Goal: Task Accomplishment & Management: Use online tool/utility

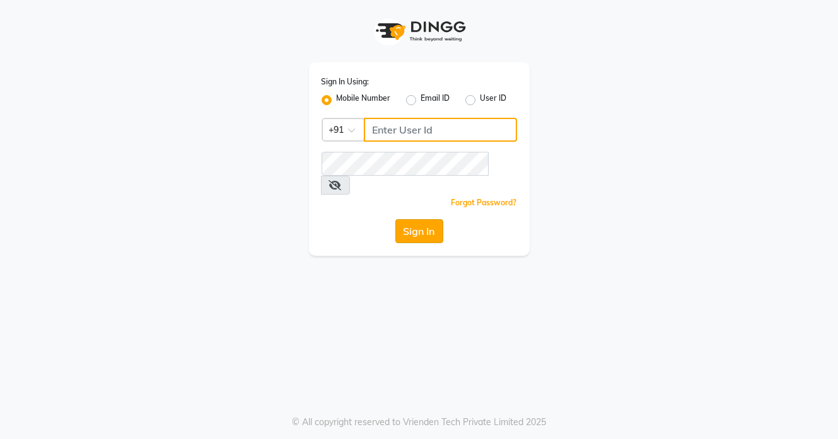
type input "937197877"
click at [441, 219] on button "Sign In" at bounding box center [419, 231] width 48 height 24
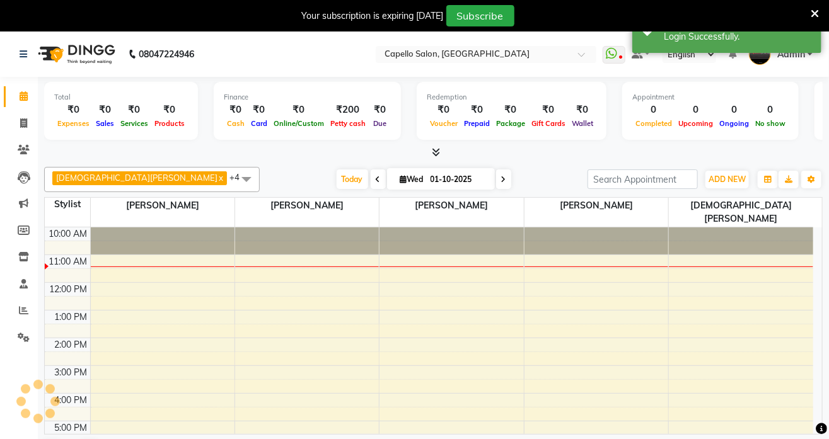
select select "en"
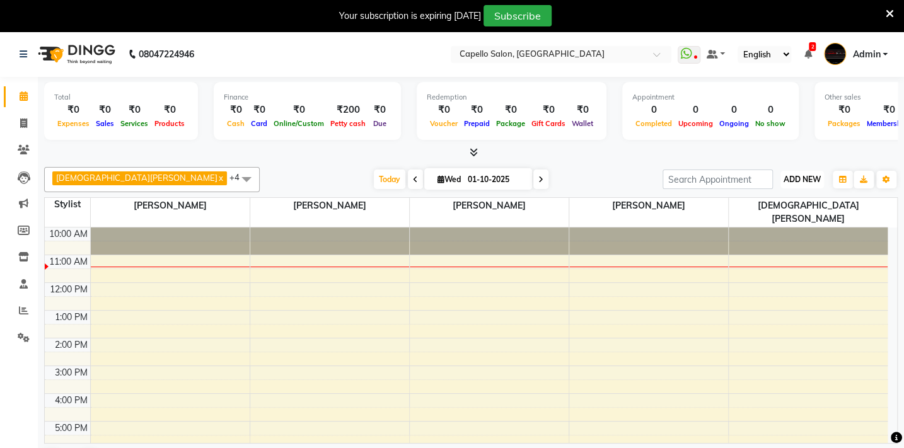
click at [796, 175] on span "ADD NEW" at bounding box center [802, 179] width 37 height 9
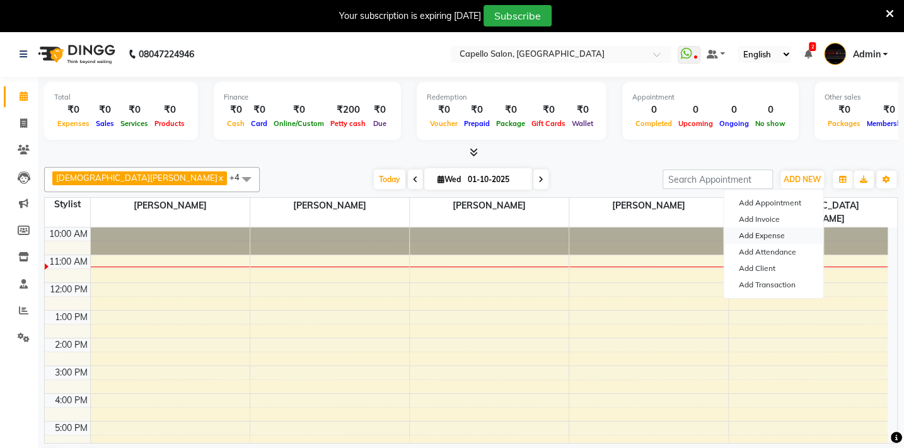
click at [788, 236] on link "Add Expense" at bounding box center [774, 236] width 100 height 16
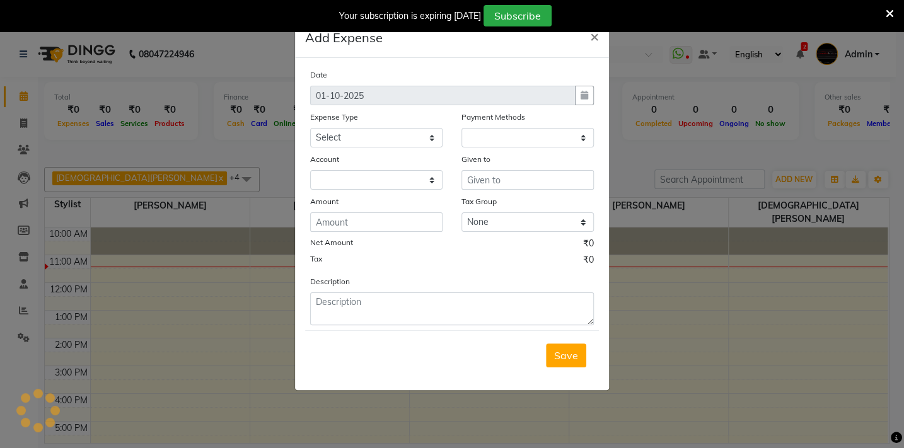
select select "1"
select select "2428"
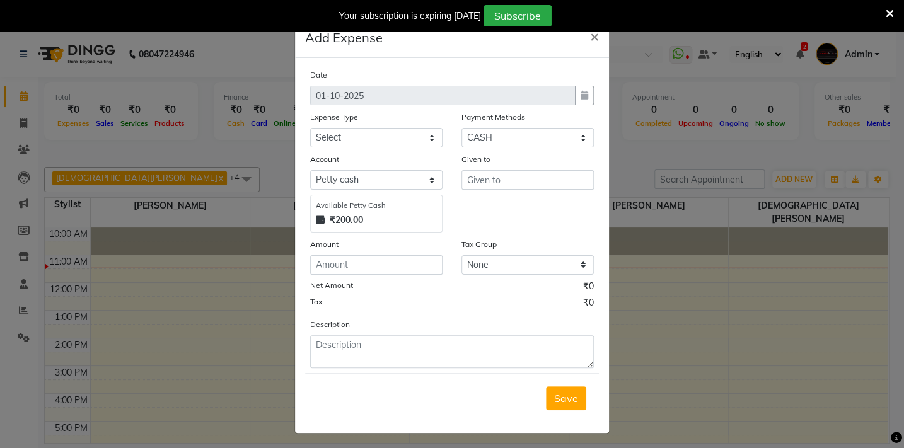
click at [746, 233] on ngb-modal-window "Add Expense × Date [DATE] Expense Type Select Advance Salary Annual Lift Mainte…" at bounding box center [452, 224] width 904 height 448
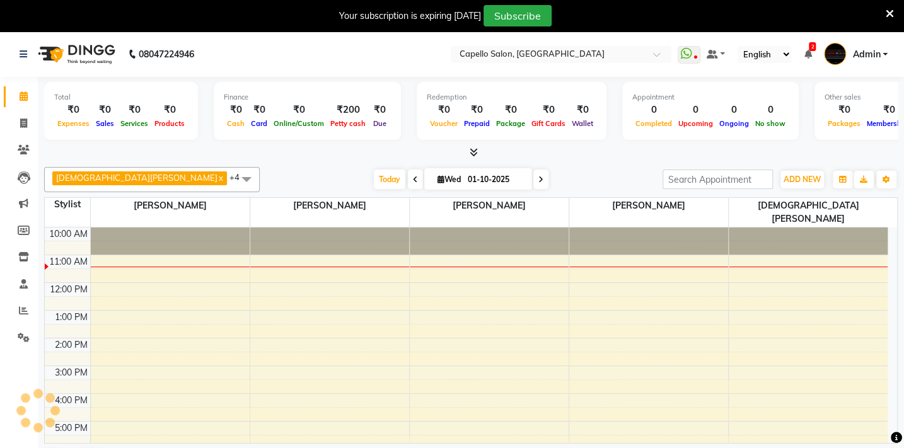
click at [554, 186] on div "[DATE] [DATE]" at bounding box center [461, 179] width 390 height 19
drag, startPoint x: 564, startPoint y: 177, endPoint x: 567, endPoint y: 169, distance: 8.0
click at [567, 169] on div "[PERSON_NAME] x [PERSON_NAME] x [PERSON_NAME] x [PERSON_NAME] x BHARTI [PERSON_…" at bounding box center [471, 179] width 854 height 25
click at [799, 176] on span "ADD NEW" at bounding box center [802, 179] width 37 height 9
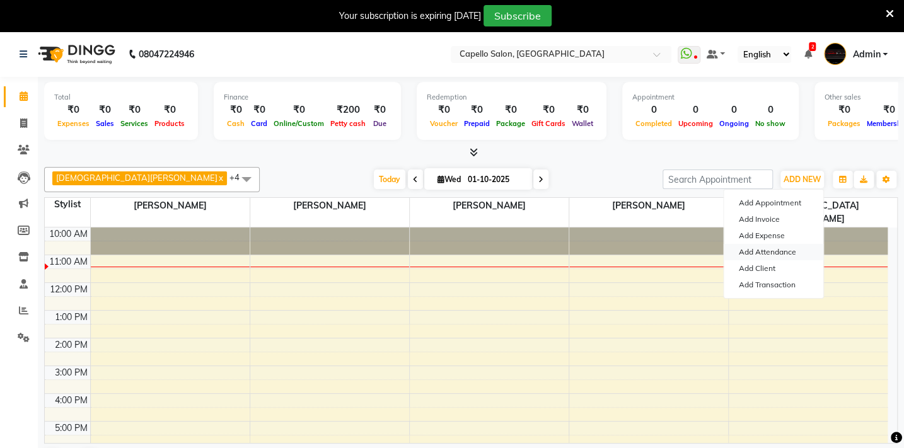
click at [782, 253] on link "Add Attendance" at bounding box center [774, 252] width 100 height 16
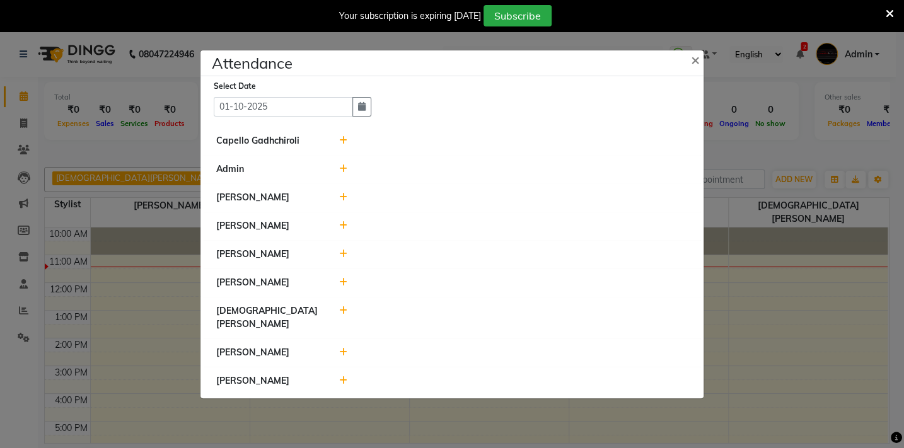
click at [770, 250] on ngb-modal-window "Attendance × Select Date [DATE] Capello Gadhchiroli Admin BHARTI [PERSON_NAME] …" at bounding box center [452, 224] width 904 height 448
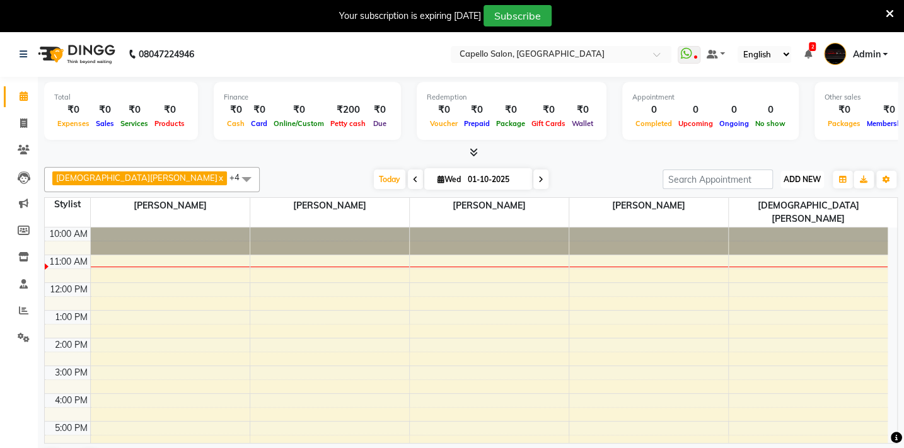
click at [794, 177] on span "ADD NEW" at bounding box center [802, 179] width 37 height 9
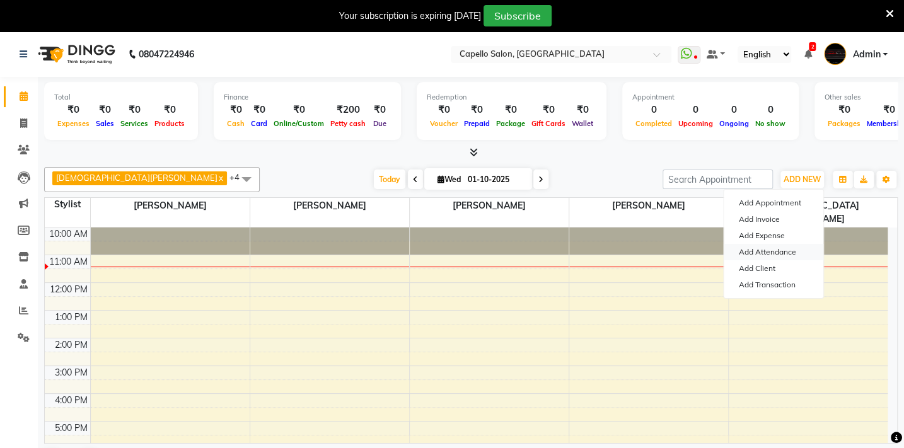
click at [787, 251] on link "Add Attendance" at bounding box center [774, 252] width 100 height 16
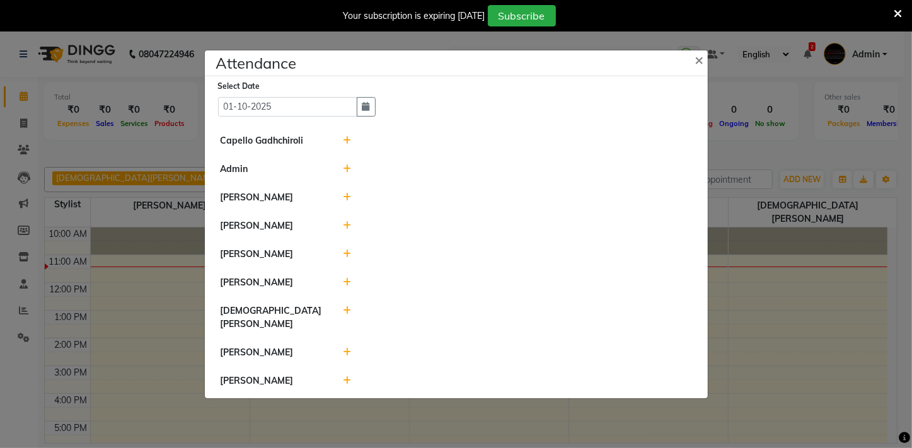
click at [350, 145] on icon at bounding box center [347, 140] width 8 height 9
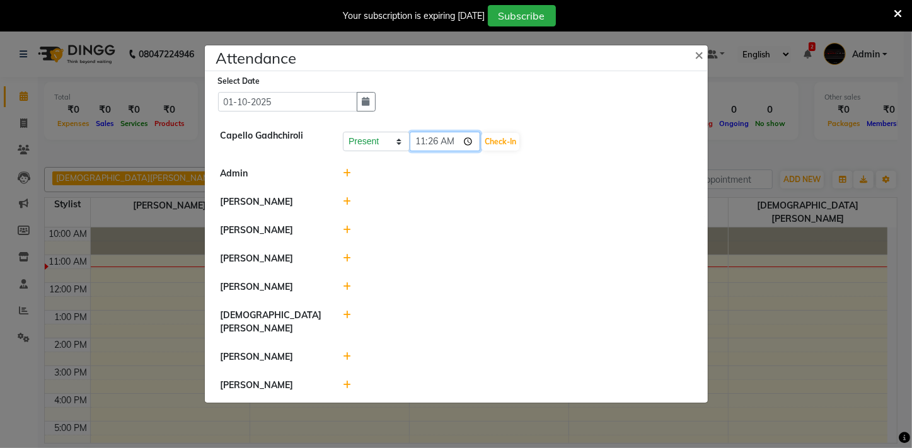
click at [424, 151] on input "11:26" at bounding box center [445, 142] width 71 height 20
type input "10:30"
click at [482, 141] on button "Check-In" at bounding box center [501, 142] width 38 height 18
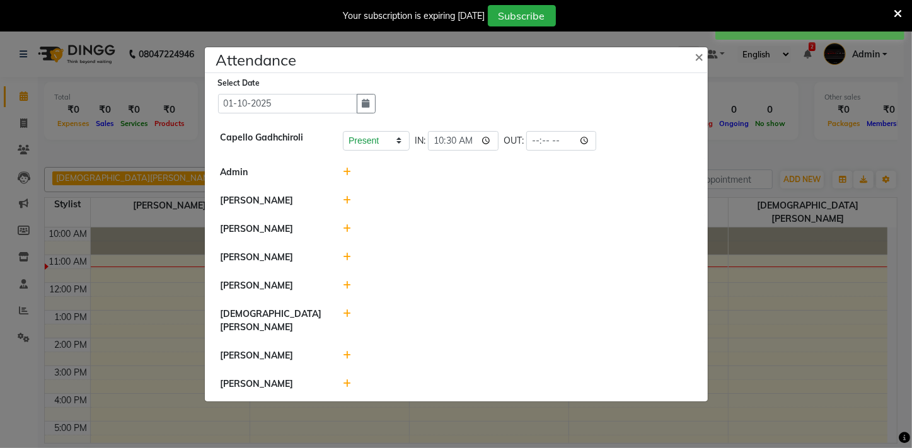
click at [345, 177] on icon at bounding box center [347, 172] width 8 height 9
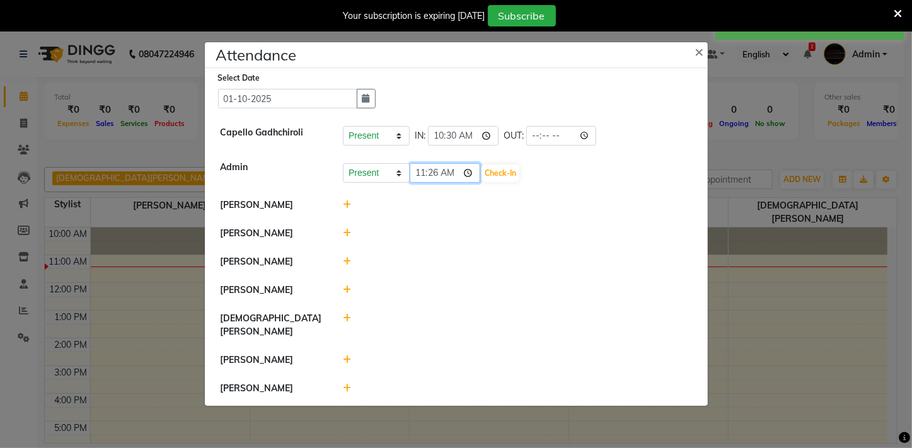
click at [424, 183] on input "11:26" at bounding box center [445, 173] width 71 height 20
type input "10:45"
click at [482, 180] on button "Check-In" at bounding box center [501, 174] width 38 height 18
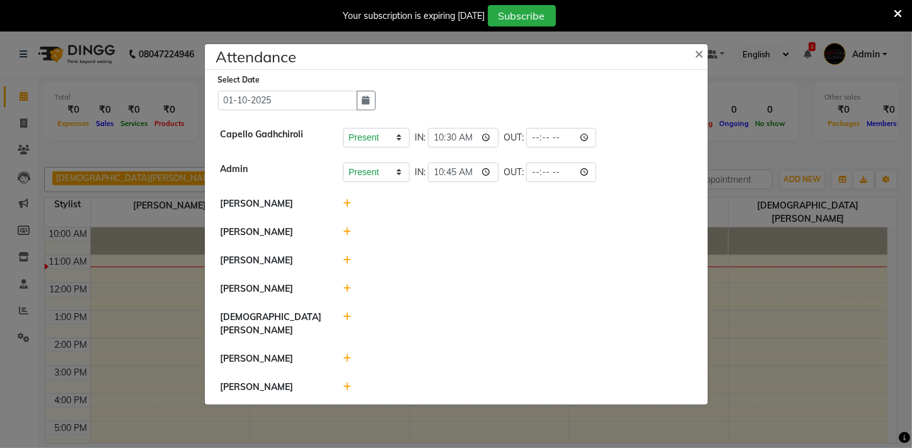
click at [344, 206] on icon at bounding box center [347, 203] width 8 height 9
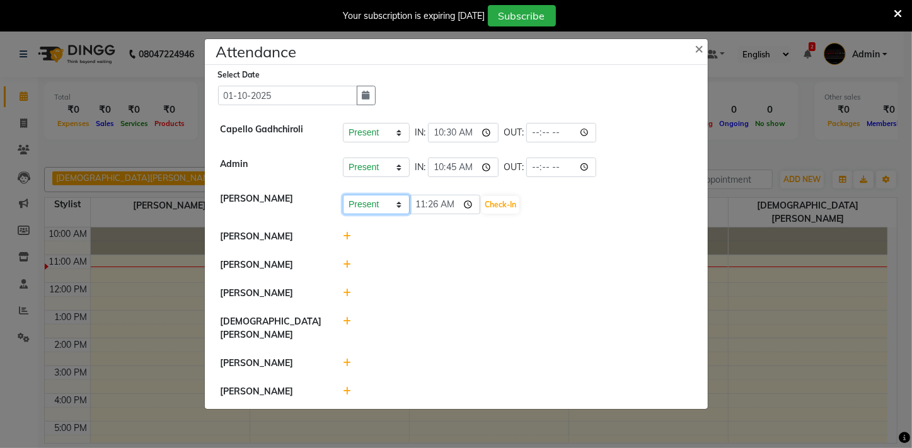
drag, startPoint x: 409, startPoint y: 208, endPoint x: 426, endPoint y: 208, distance: 17.7
click at [437, 208] on div "Present Absent Late Half Day Weekly Off 11:26 Check-In" at bounding box center [517, 205] width 349 height 20
click at [418, 208] on input "11:26" at bounding box center [445, 205] width 71 height 20
type input "10:59"
click at [482, 213] on button "Check-In" at bounding box center [501, 205] width 38 height 18
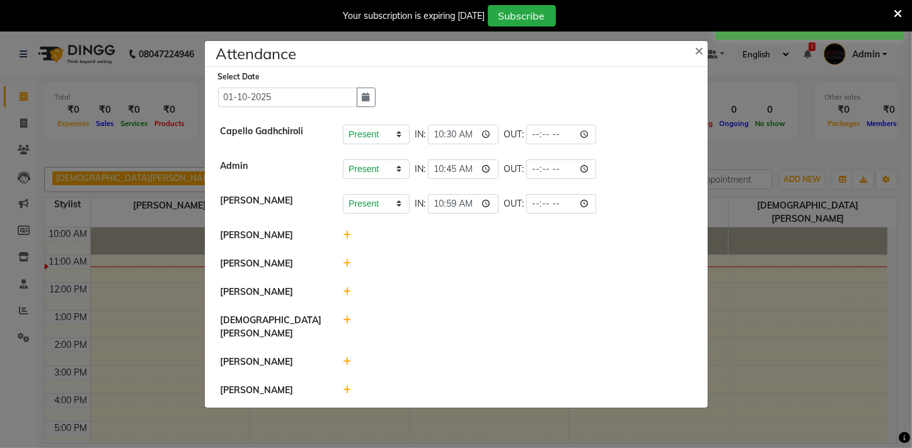
click at [347, 239] on icon at bounding box center [347, 235] width 8 height 9
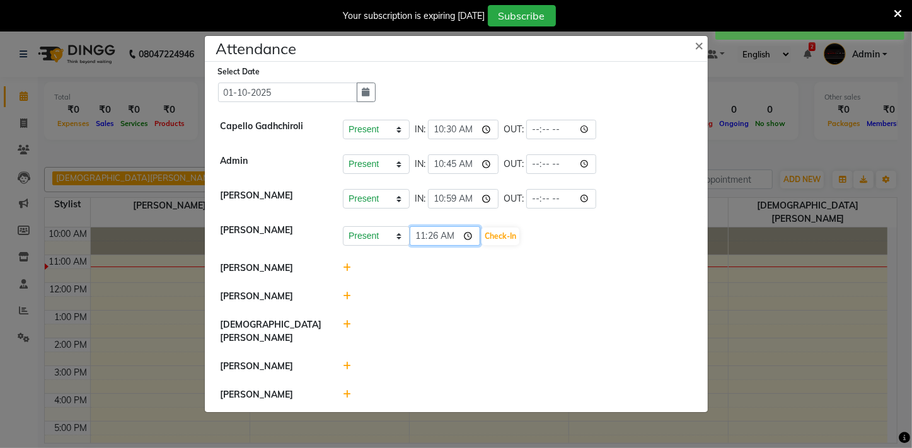
click at [420, 238] on input "11:26" at bounding box center [445, 236] width 71 height 20
type input "10:59"
click at [505, 247] on div "Present Absent Late Half Day Weekly Off 10:59 Check-In" at bounding box center [517, 236] width 349 height 20
click at [482, 245] on button "Check-In" at bounding box center [501, 237] width 38 height 18
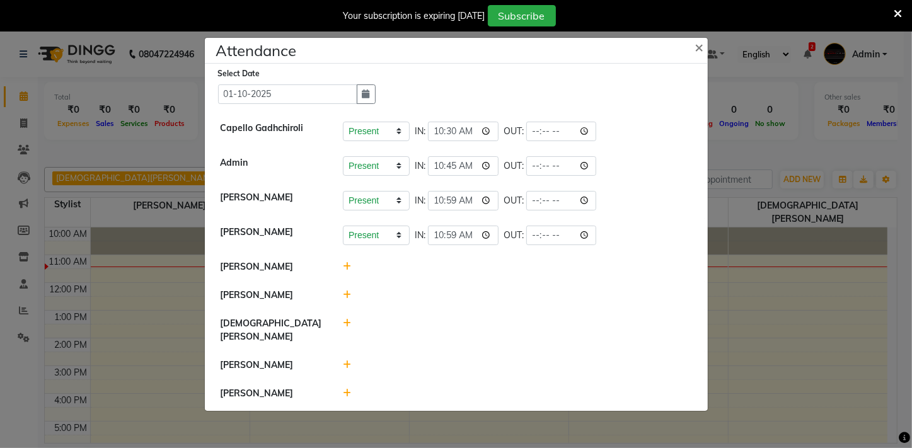
click at [350, 271] on icon at bounding box center [347, 266] width 8 height 9
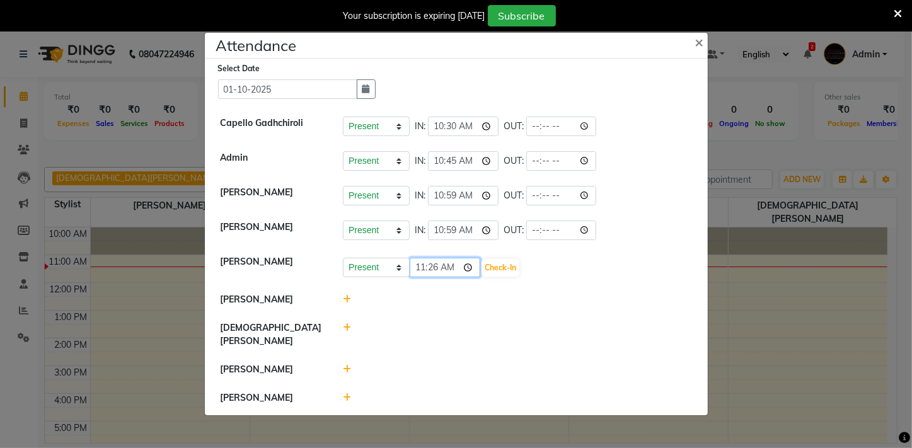
click at [434, 276] on input "11:26" at bounding box center [445, 268] width 71 height 20
type input "11:00"
click at [482, 271] on button "Check-In" at bounding box center [501, 268] width 38 height 18
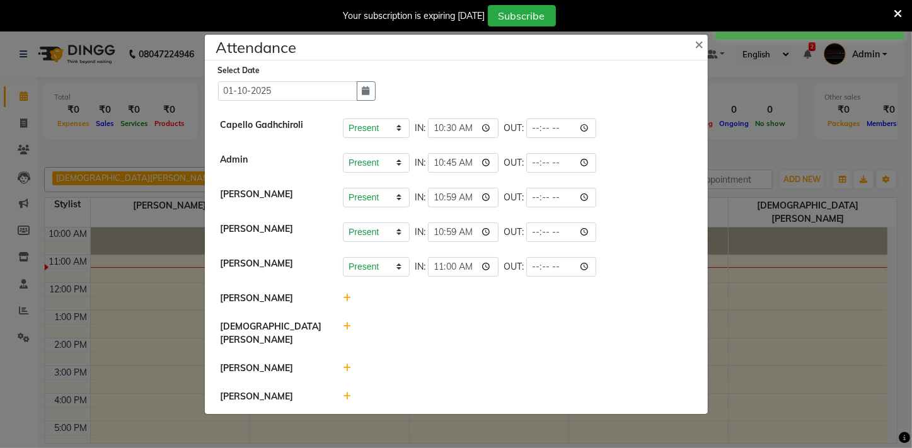
click at [349, 331] on icon at bounding box center [347, 326] width 8 height 9
click at [422, 335] on input "11:27" at bounding box center [445, 333] width 71 height 20
type input "10:41"
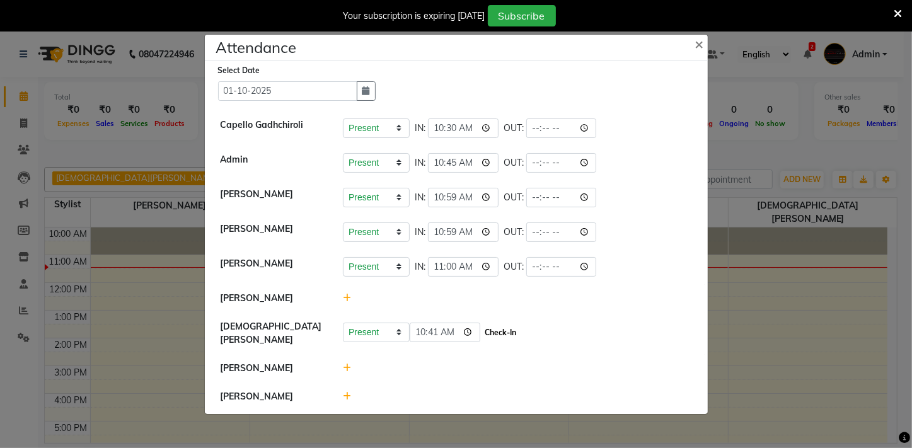
click at [482, 329] on button "Check-In" at bounding box center [501, 333] width 38 height 18
click at [349, 397] on span at bounding box center [347, 396] width 8 height 11
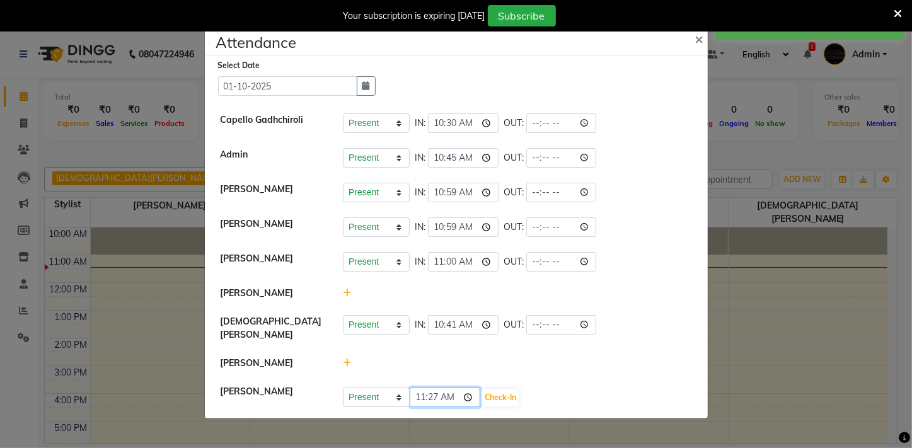
click at [421, 395] on input "11:27" at bounding box center [445, 398] width 71 height 20
type input "10:45"
click at [485, 397] on button "Check-In" at bounding box center [501, 398] width 38 height 18
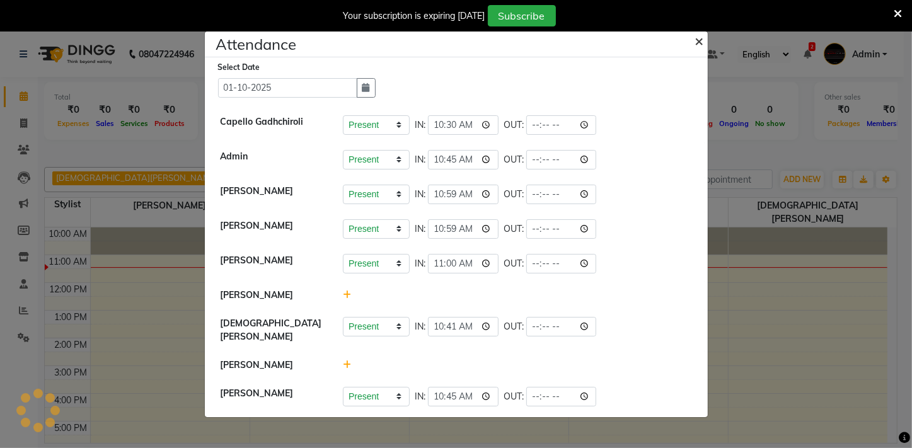
click at [702, 44] on span "×" at bounding box center [699, 40] width 9 height 19
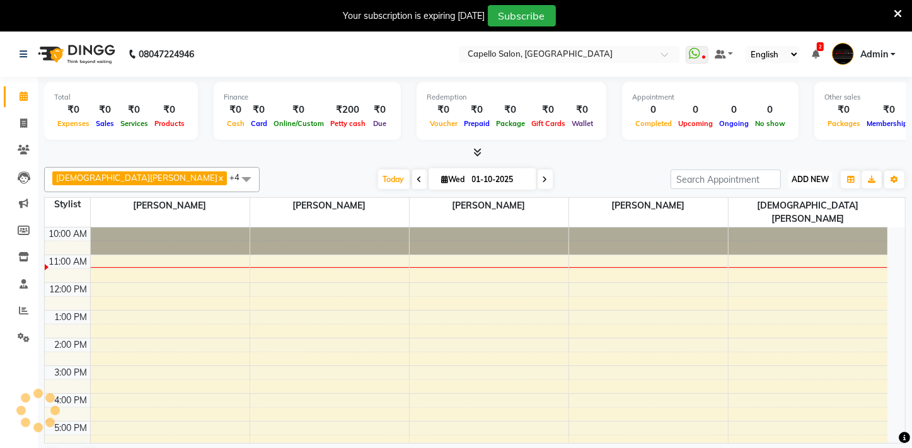
click at [815, 178] on span "ADD NEW" at bounding box center [810, 179] width 37 height 9
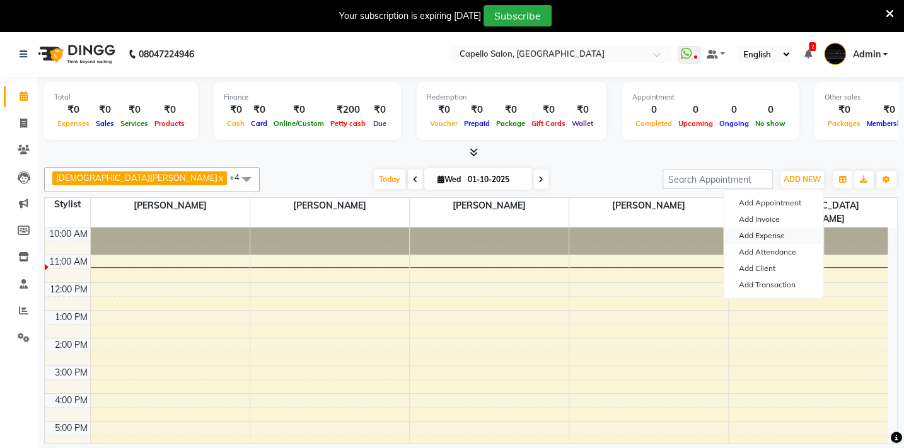
click at [761, 233] on link "Add Expense" at bounding box center [774, 236] width 100 height 16
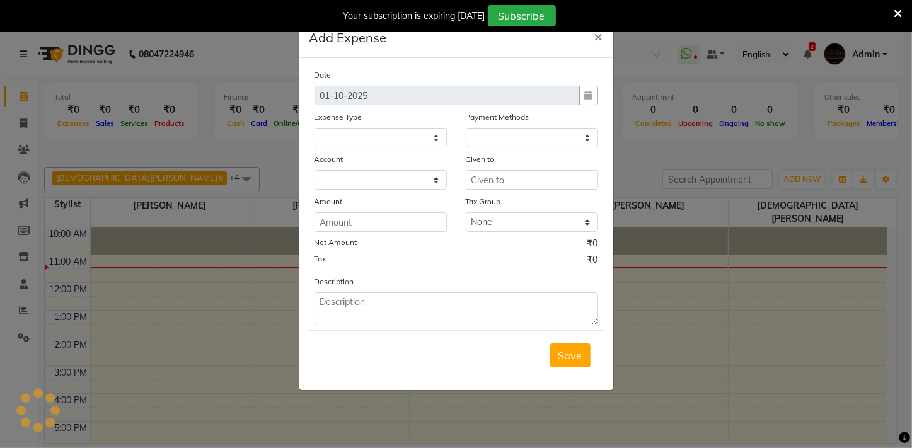
select select
select select "1"
select select "2428"
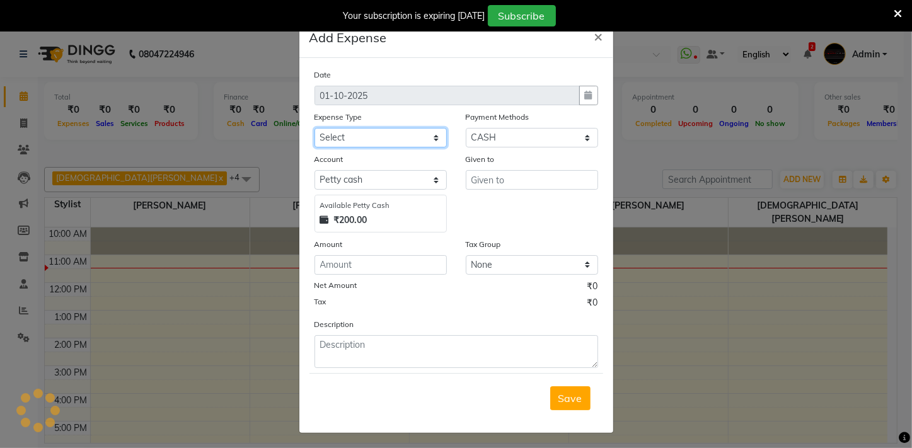
click at [352, 138] on select "Select Advance Salary Annual Lift Maintenance Charges BUILDING MAINTANANCE EXP …" at bounding box center [381, 138] width 132 height 20
click at [719, 155] on ngb-modal-window "Add Expense × Date [DATE] Expense Type Select Advance Salary Annual Lift Mainte…" at bounding box center [456, 224] width 912 height 448
